Goal: Transaction & Acquisition: Purchase product/service

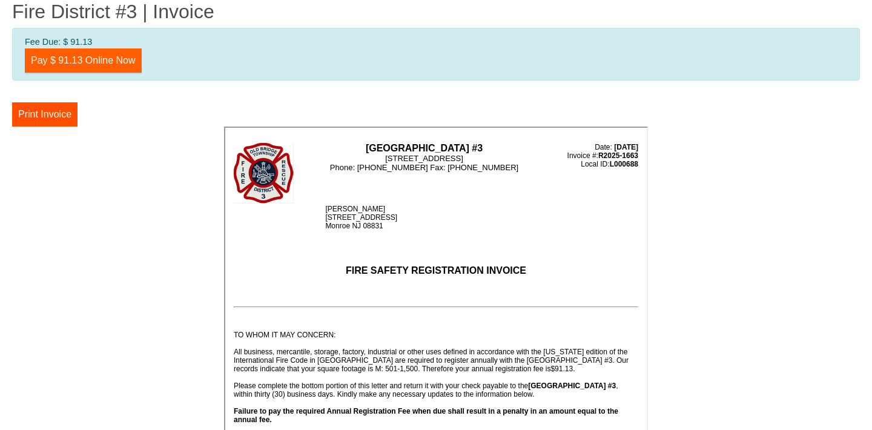
click at [125, 63] on link "Pay $ 91.13 Online Now" at bounding box center [83, 60] width 117 height 24
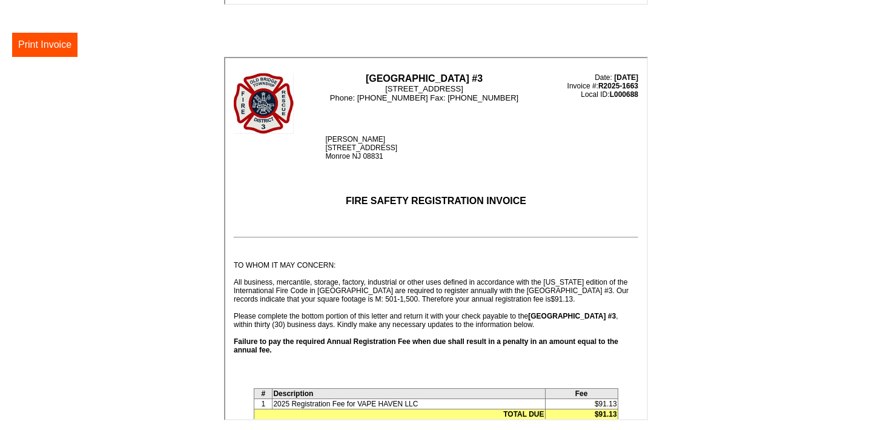
scroll to position [271, 0]
